Goal: Task Accomplishment & Management: Manage account settings

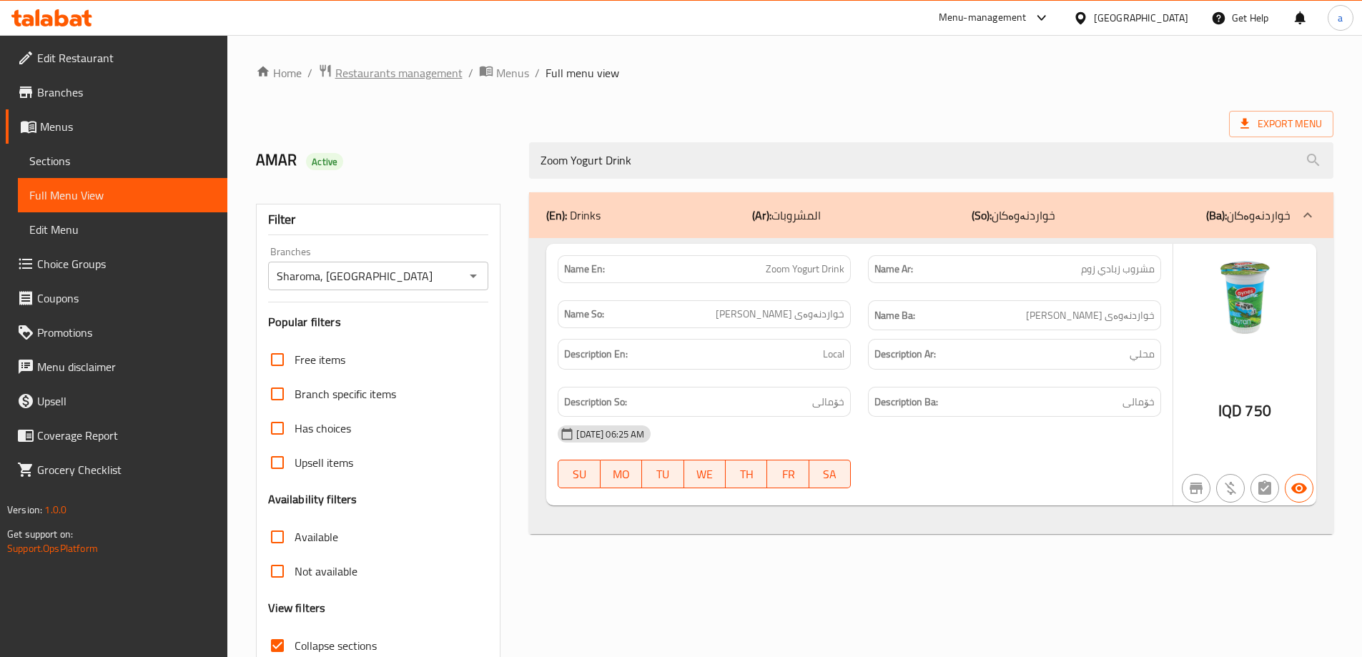
click at [407, 75] on span "Restaurants management" at bounding box center [398, 72] width 127 height 17
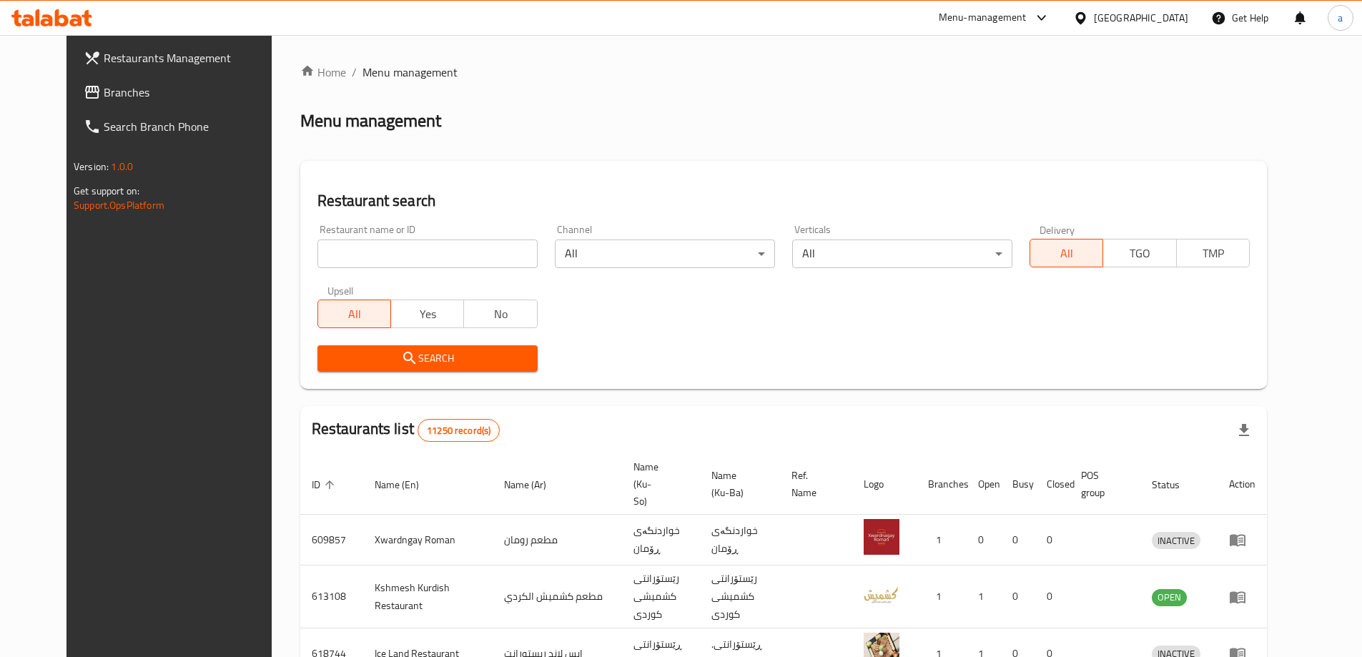
click at [104, 94] on span "Branches" at bounding box center [193, 92] width 179 height 17
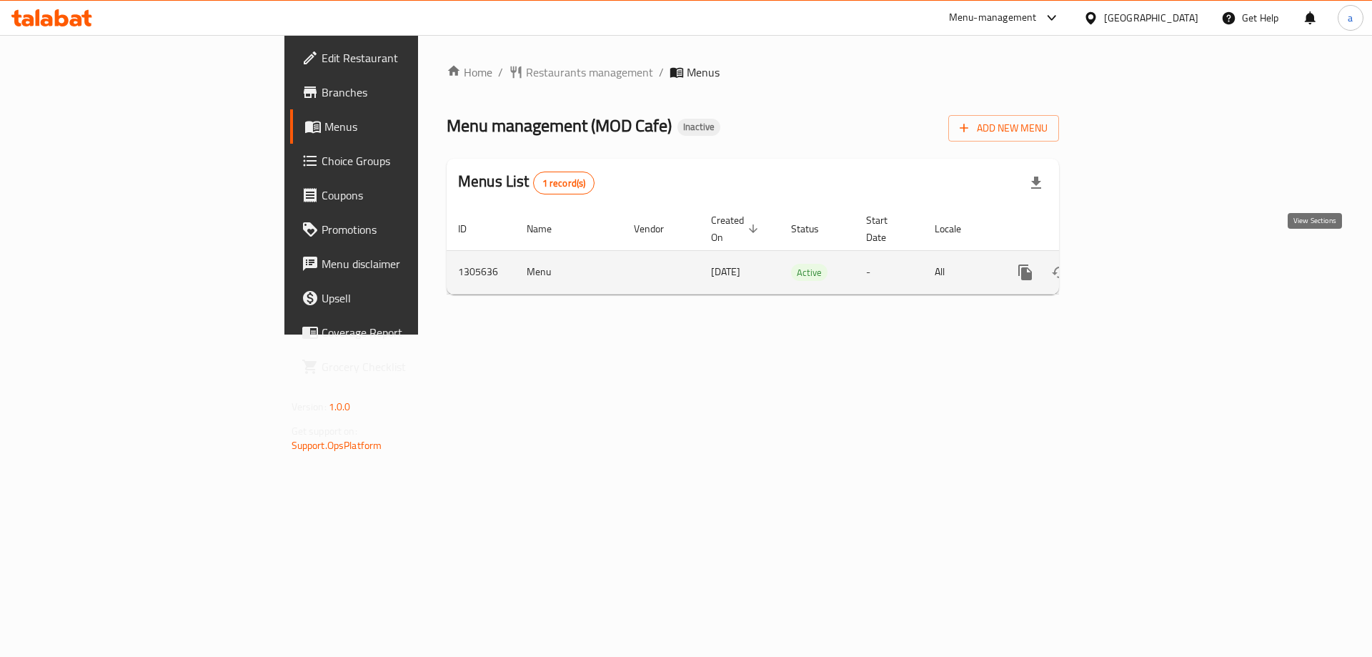
click at [1137, 264] on icon "enhanced table" at bounding box center [1128, 272] width 17 height 17
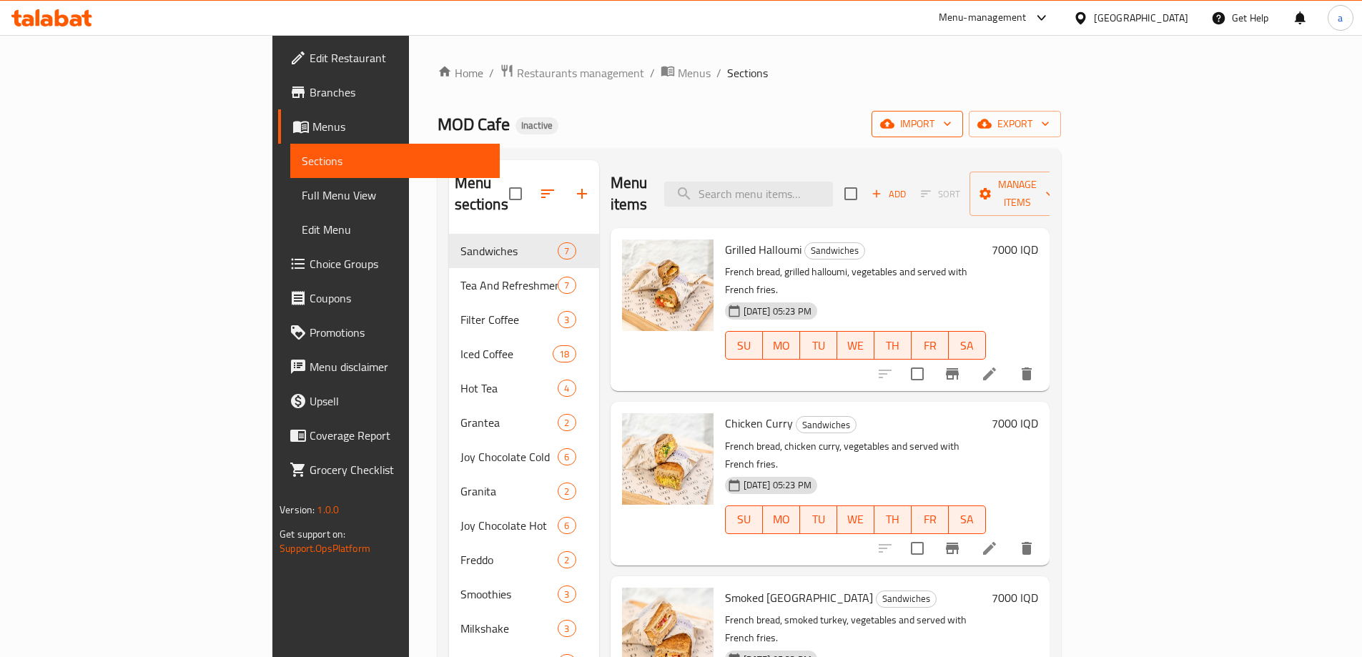
click at [951, 127] on span "import" at bounding box center [917, 124] width 69 height 18
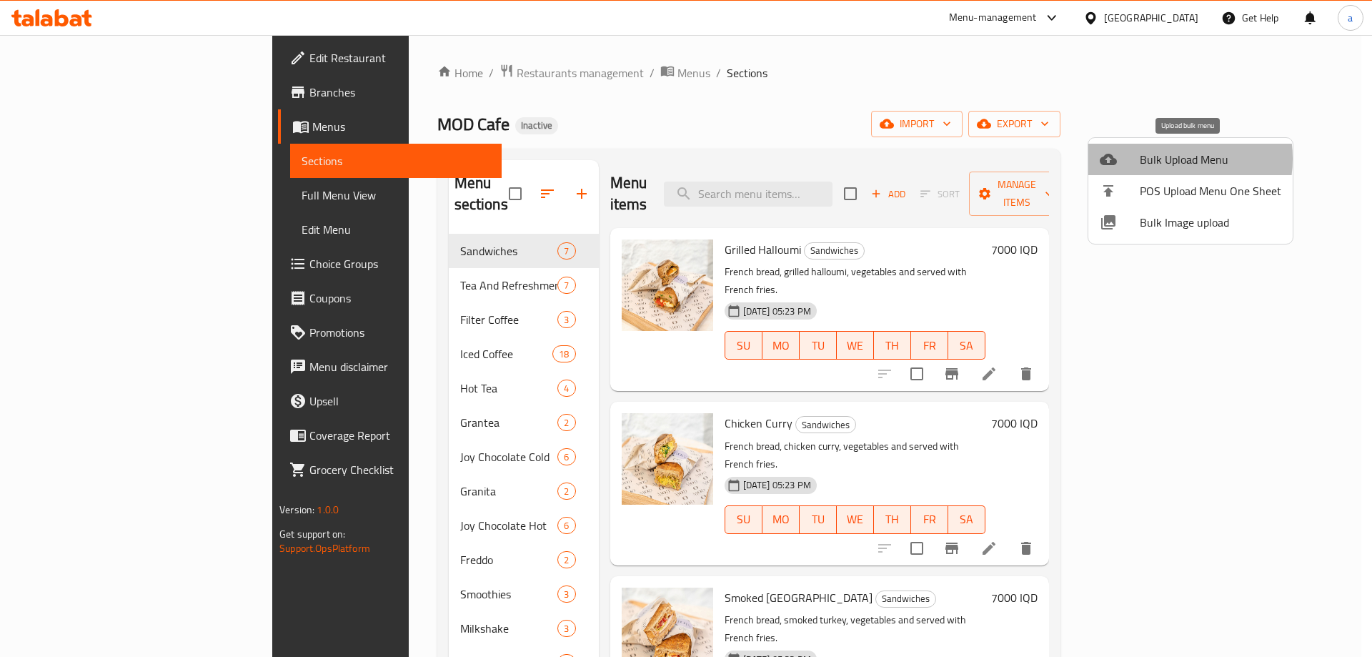
click at [1163, 159] on span "Bulk Upload Menu" at bounding box center [1211, 159] width 142 height 17
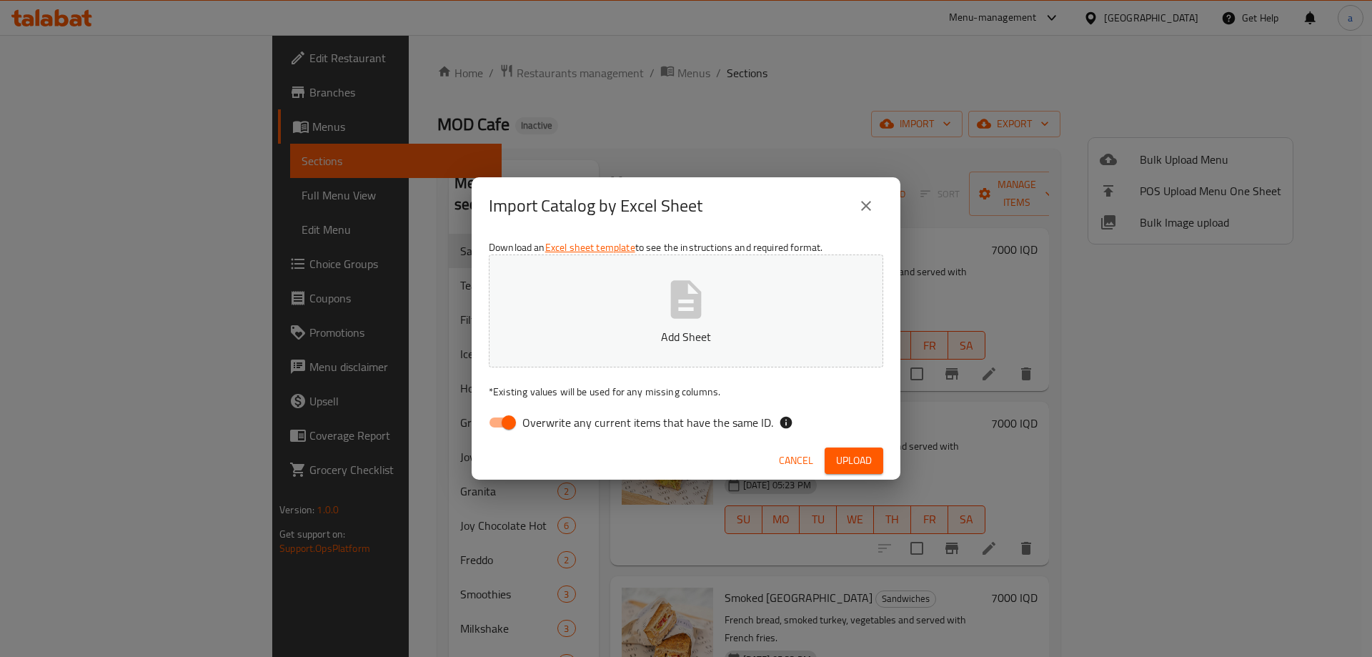
click at [510, 422] on input "Overwrite any current items that have the same ID." at bounding box center [508, 422] width 81 height 27
checkbox input "false"
click at [584, 347] on button "Add Sheet" at bounding box center [686, 310] width 395 height 113
click at [869, 200] on icon "close" at bounding box center [866, 205] width 17 height 17
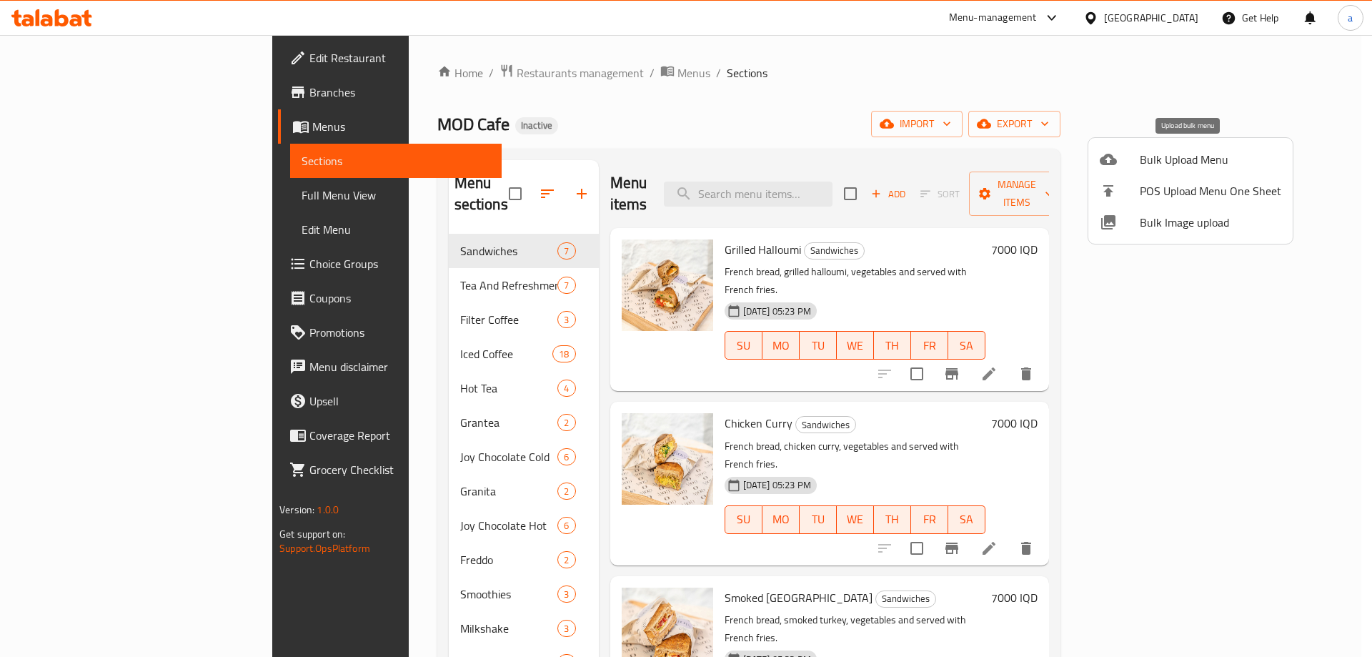
click at [1165, 165] on span "Bulk Upload Menu" at bounding box center [1211, 159] width 142 height 17
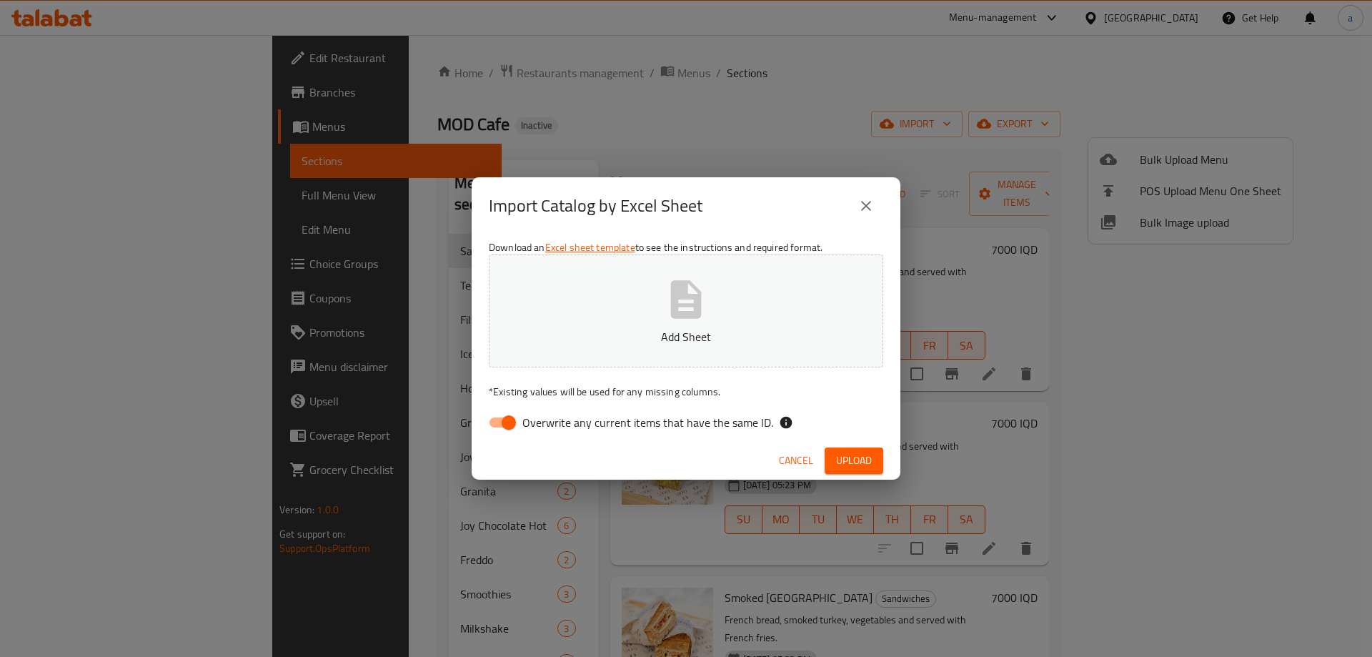
click at [493, 432] on input "Overwrite any current items that have the same ID." at bounding box center [508, 422] width 81 height 27
checkbox input "false"
click at [607, 356] on button "Add Sheet" at bounding box center [686, 310] width 395 height 113
click at [856, 452] on span "Upload" at bounding box center [854, 461] width 36 height 18
click at [676, 315] on icon "button" at bounding box center [686, 299] width 31 height 38
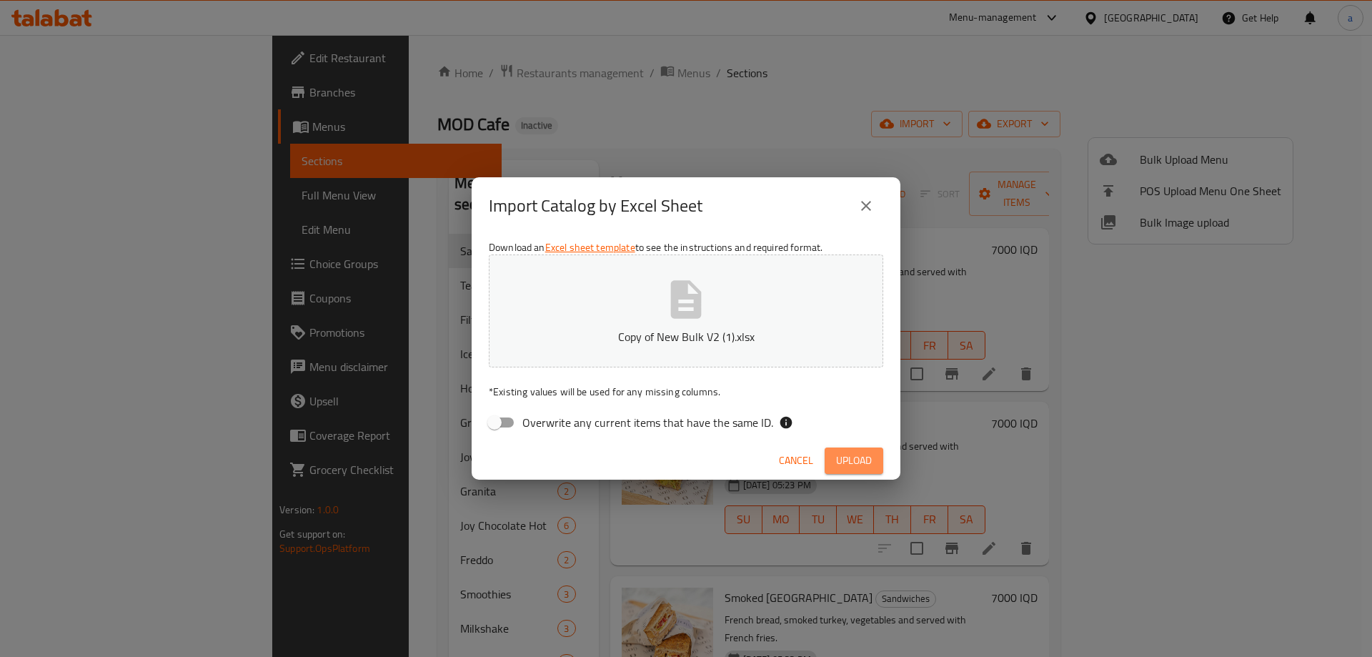
click at [862, 461] on span "Upload" at bounding box center [854, 461] width 36 height 18
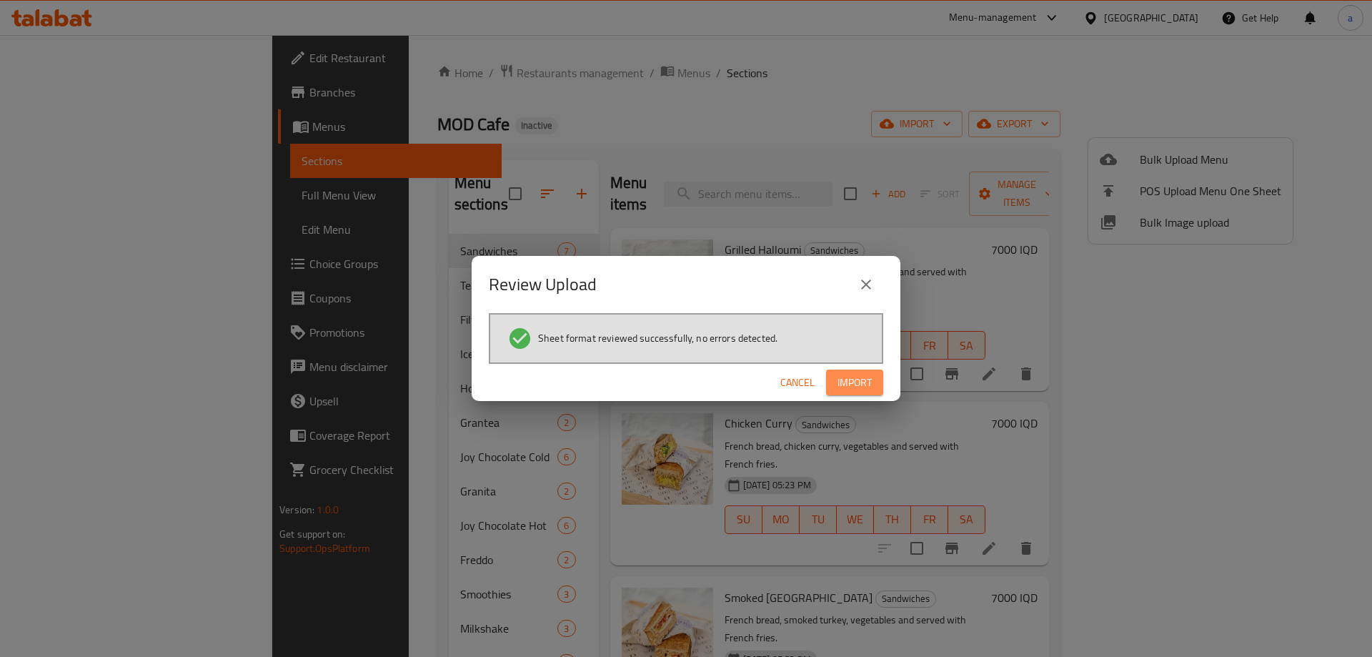
click at [871, 376] on span "Import" at bounding box center [855, 383] width 34 height 18
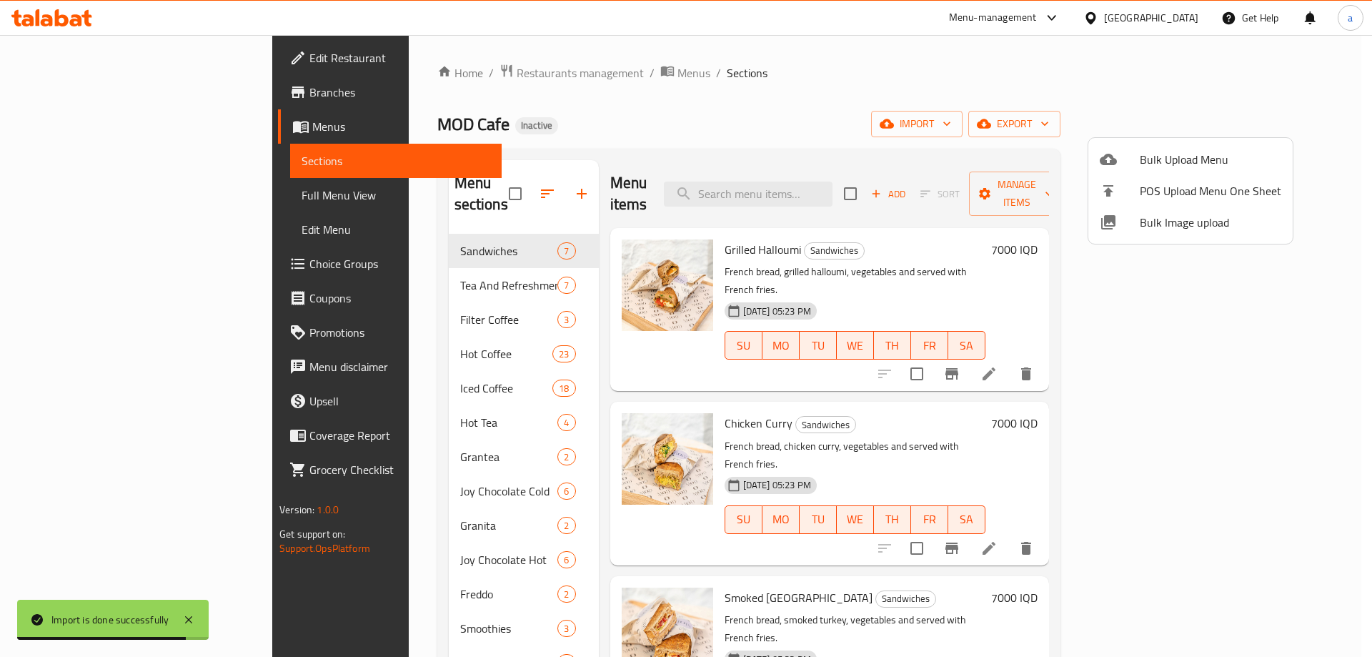
click at [475, 179] on div at bounding box center [686, 328] width 1372 height 657
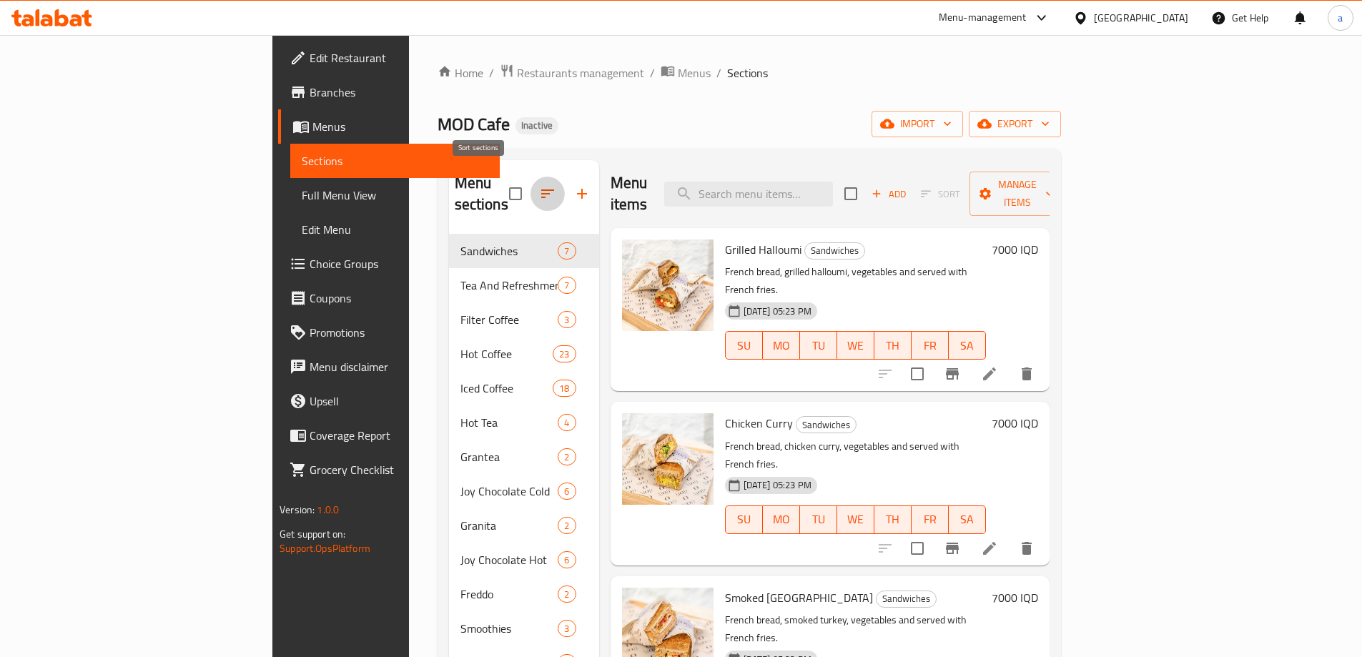
click at [539, 187] on icon "button" at bounding box center [547, 193] width 17 height 17
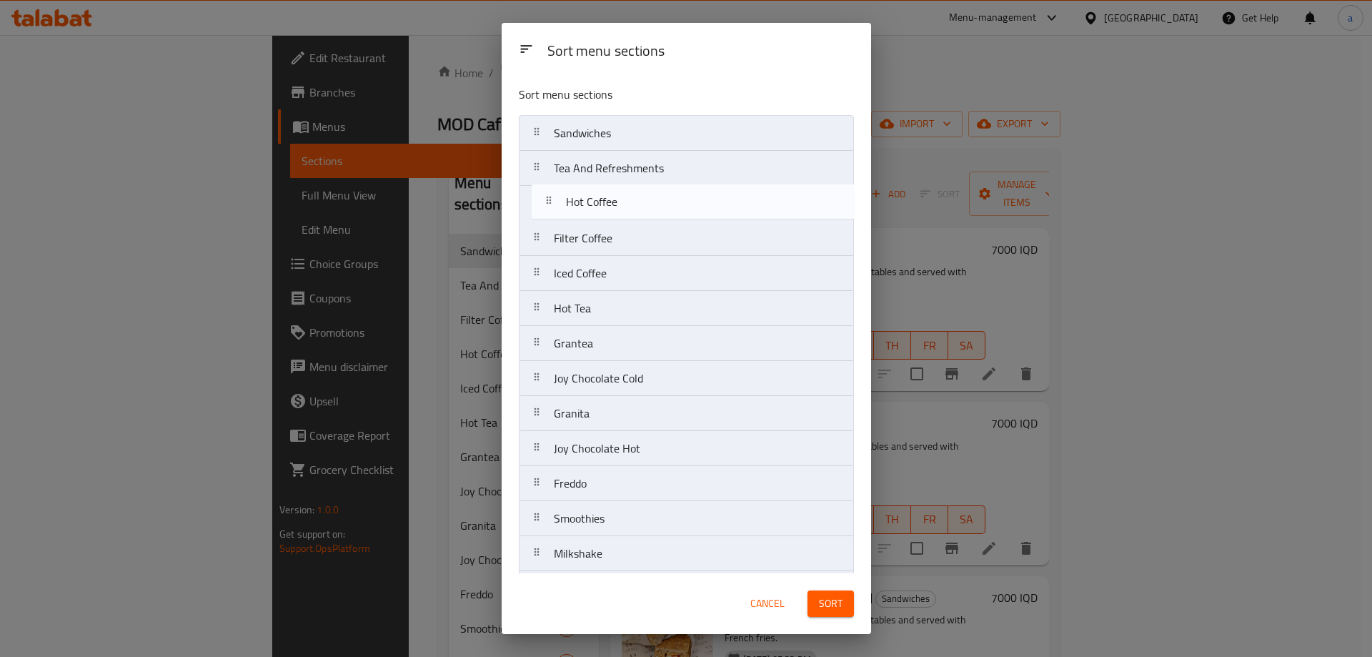
drag, startPoint x: 578, startPoint y: 246, endPoint x: 594, endPoint y: 202, distance: 47.3
click at [594, 202] on nav "Sandwiches Tea And Refreshments Filter Coffee Hot Coffee Iced Coffee Hot Tea Gr…" at bounding box center [686, 361] width 335 height 492
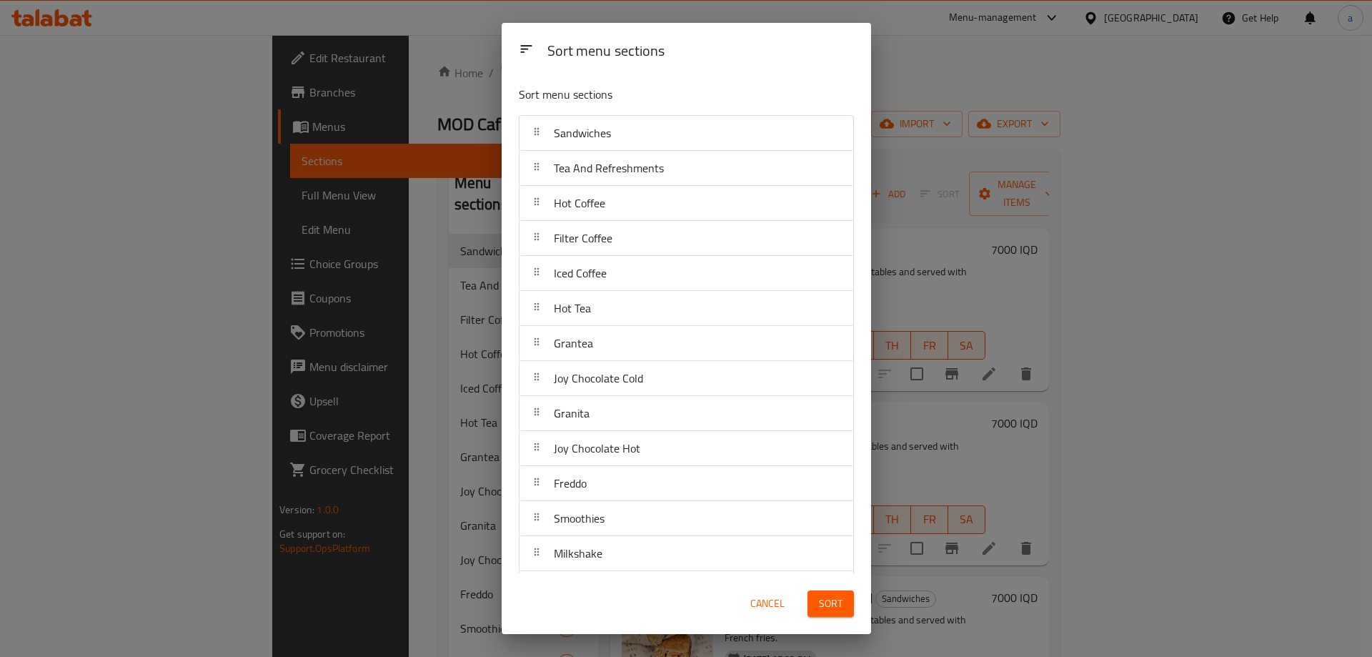
click at [837, 603] on span "Sort" at bounding box center [831, 604] width 24 height 18
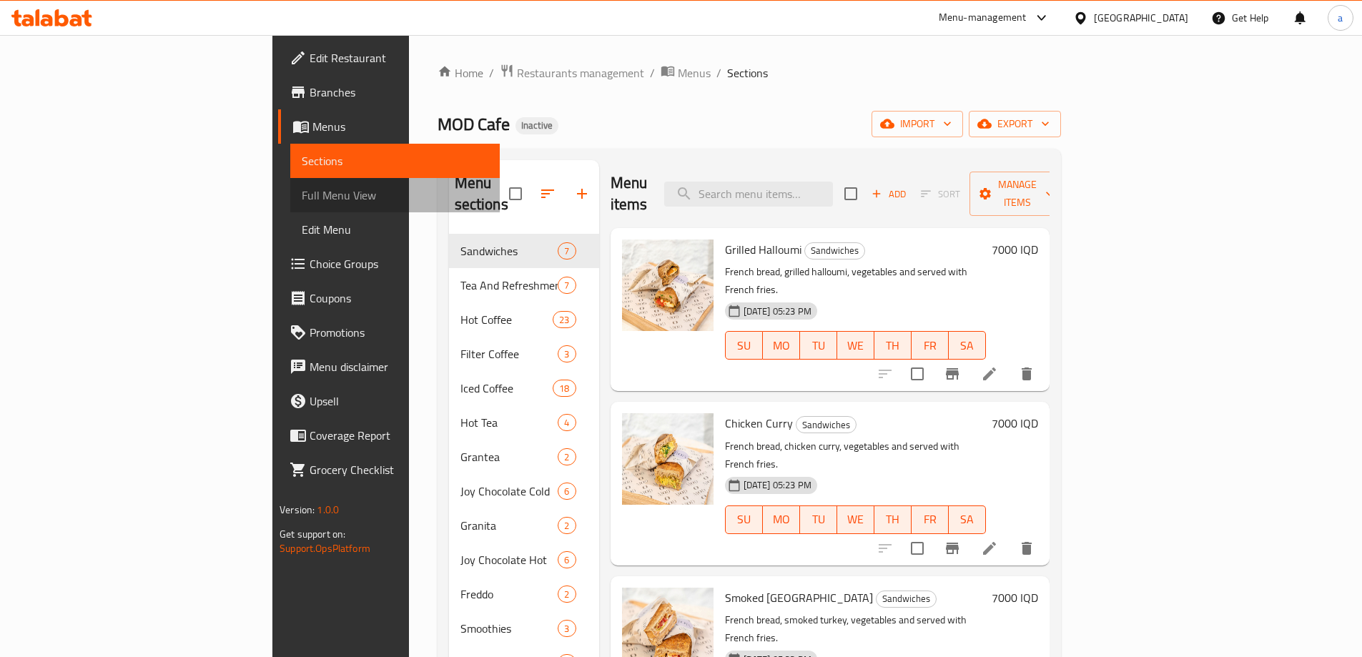
click at [302, 191] on span "Full Menu View" at bounding box center [395, 195] width 187 height 17
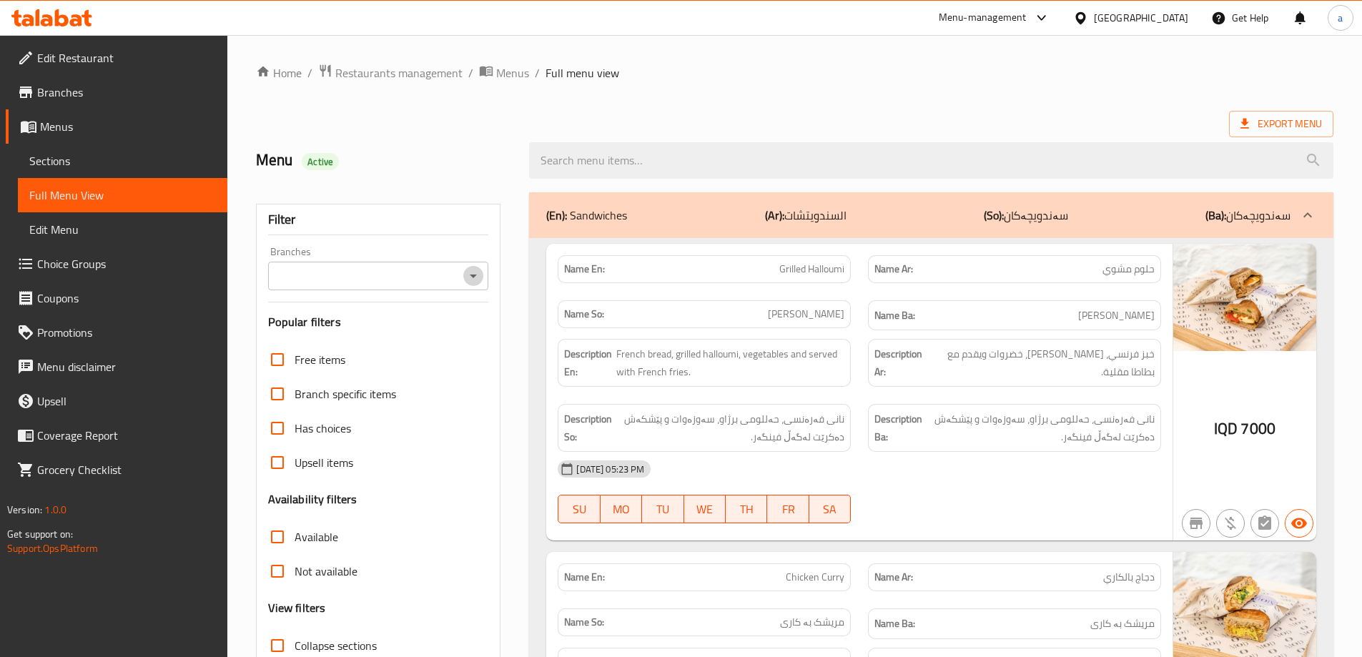
click at [466, 279] on icon "Open" at bounding box center [473, 275] width 17 height 17
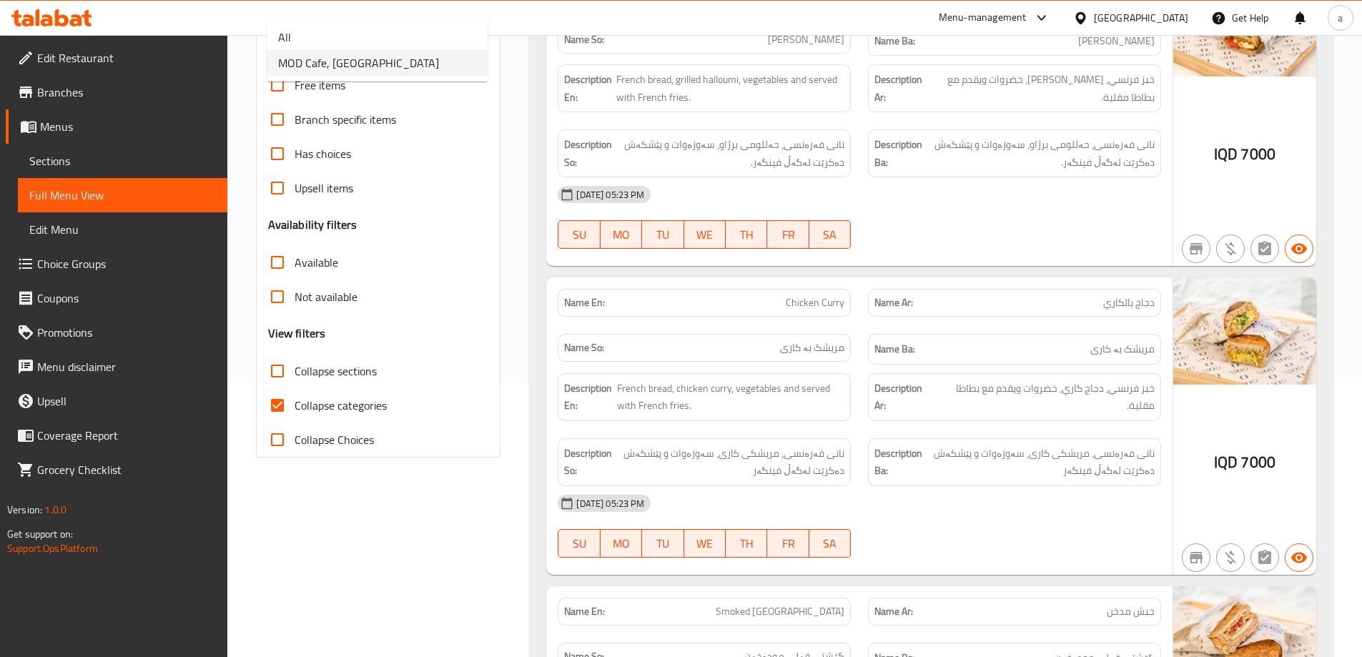
scroll to position [286, 0]
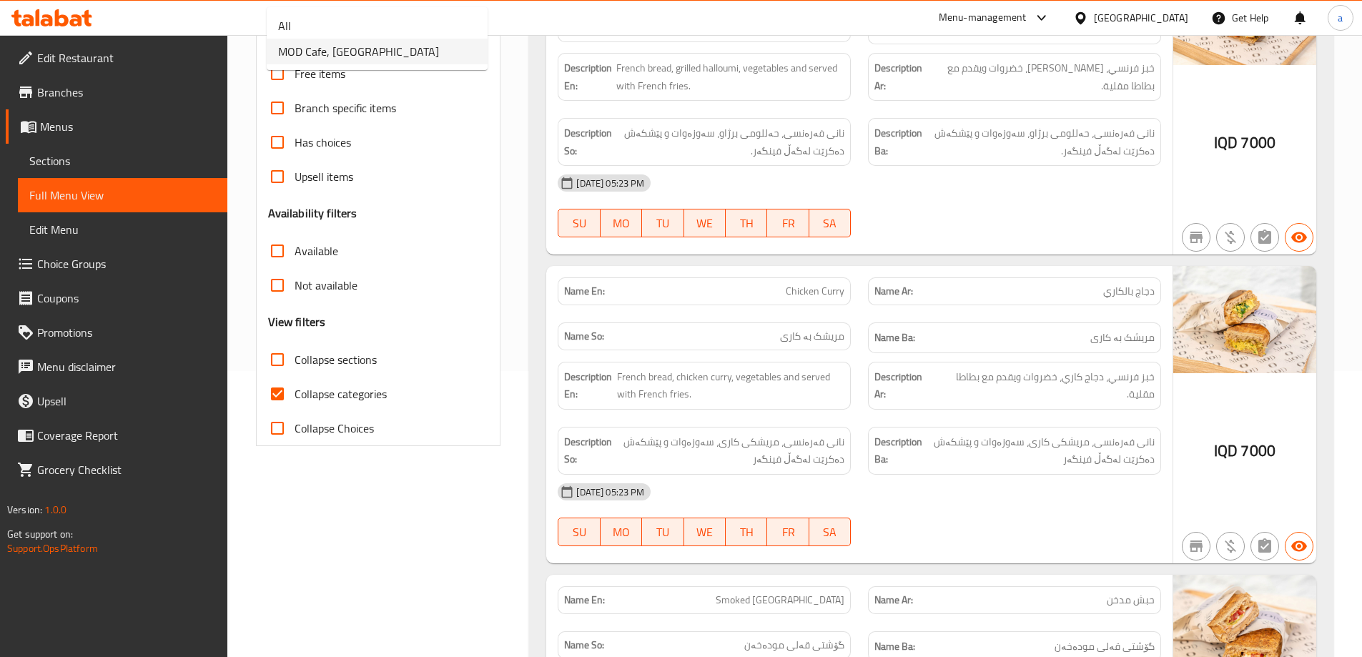
click at [403, 55] on li "MOD Cafe, [GEOGRAPHIC_DATA]" at bounding box center [377, 52] width 221 height 26
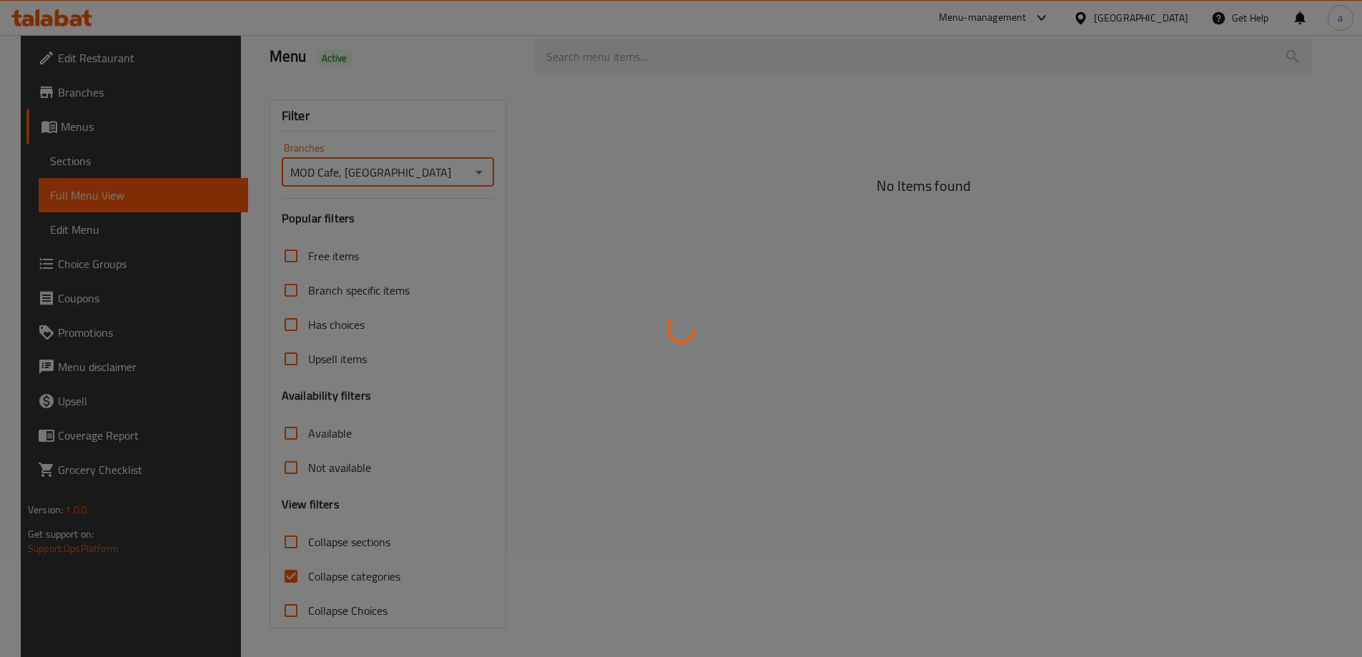
type input "MOD Cafe, [GEOGRAPHIC_DATA]"
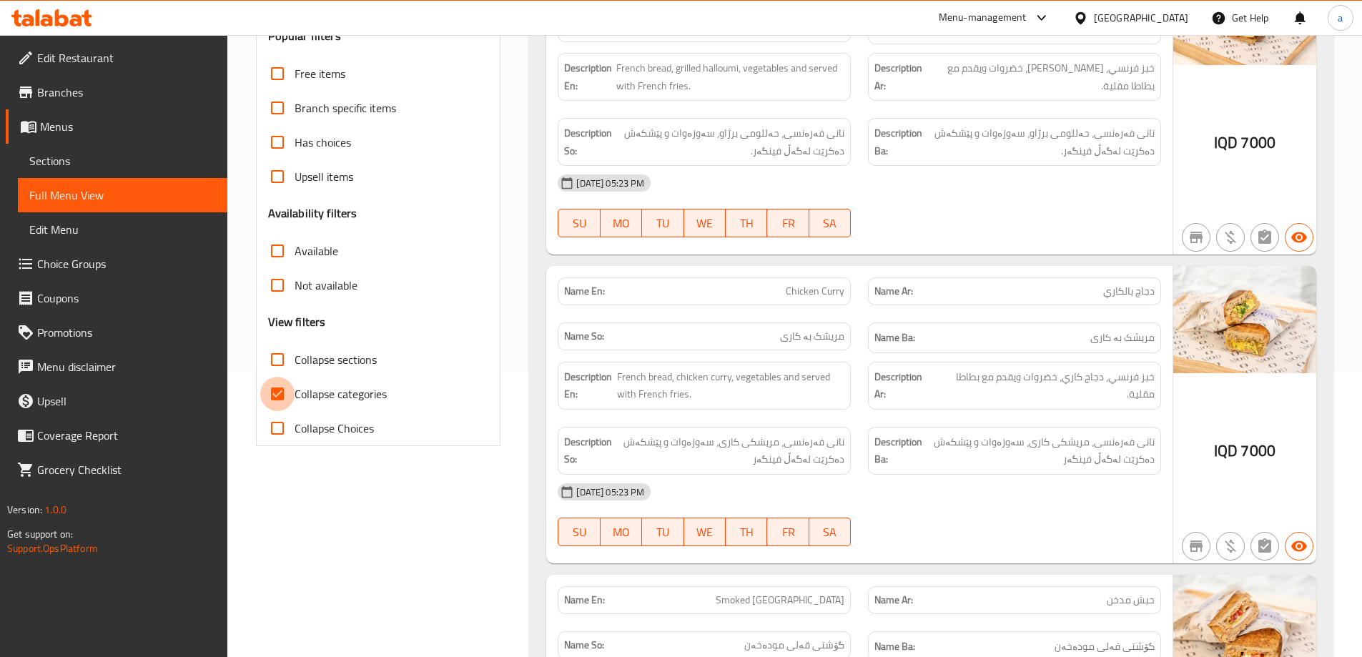
click at [275, 387] on input "Collapse categories" at bounding box center [277, 394] width 34 height 34
checkbox input "false"
click at [275, 361] on input "Collapse sections" at bounding box center [277, 359] width 34 height 34
checkbox input "true"
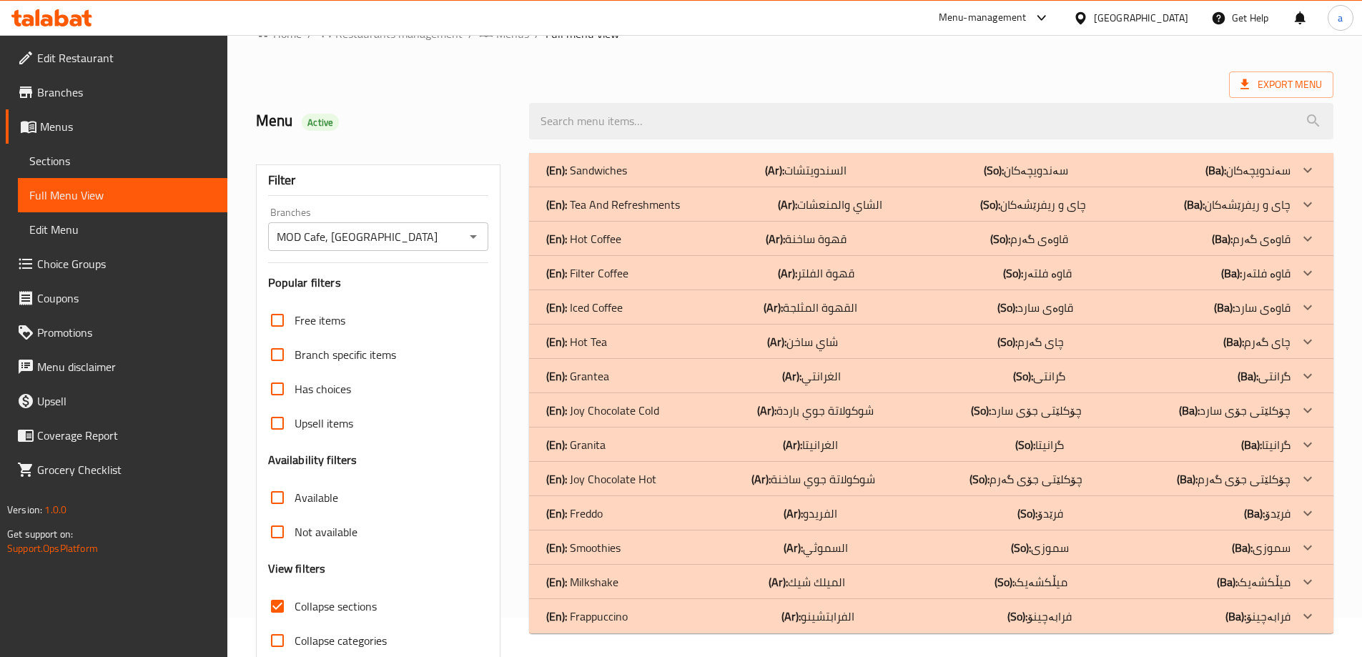
scroll to position [71, 0]
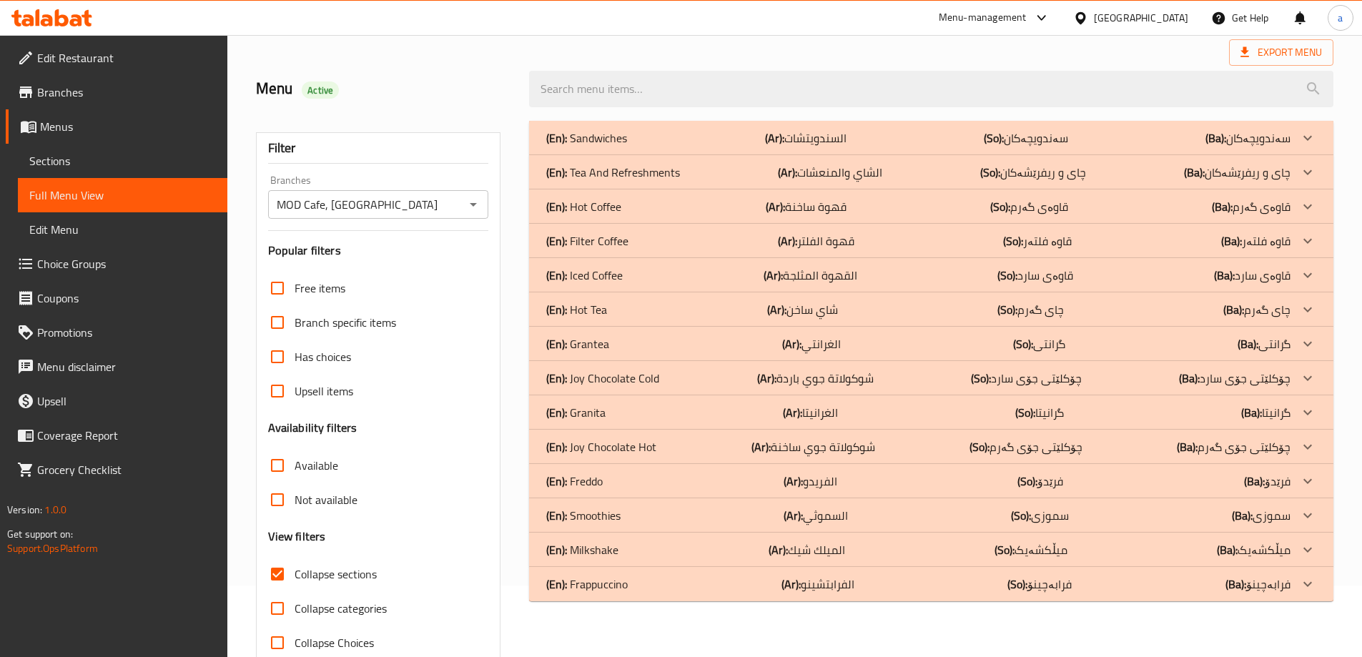
click at [679, 147] on div "(En): Hot Coffee (Ar): قهوة ساخنة (So): قاوەی گەرم (Ba): قاوەی گەرم" at bounding box center [918, 137] width 744 height 17
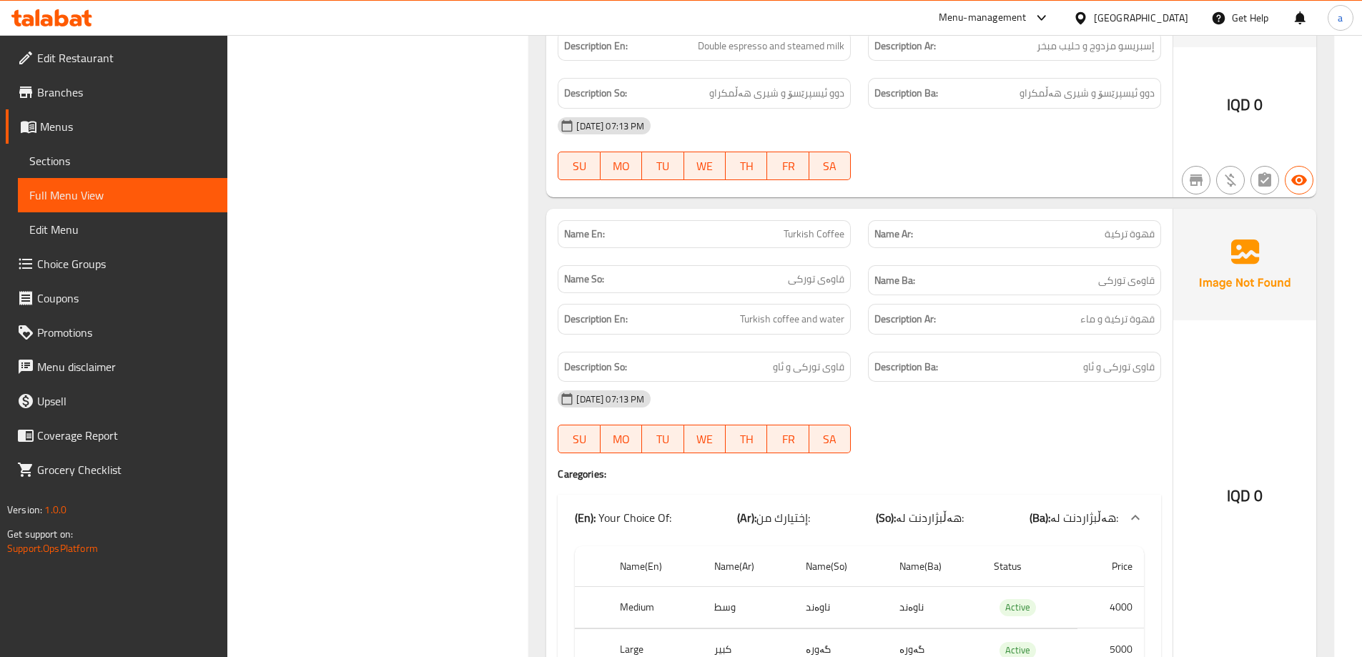
scroll to position [1669, 0]
